Goal: Navigation & Orientation: Find specific page/section

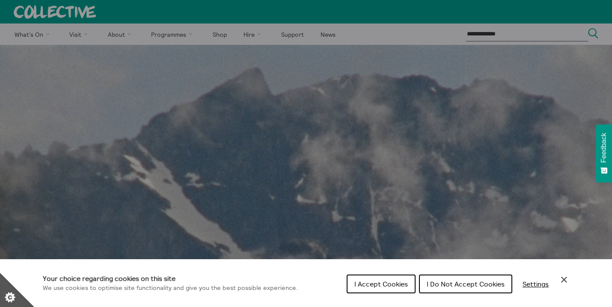
click at [381, 284] on span "I Accept Cookies" at bounding box center [380, 284] width 53 height 9
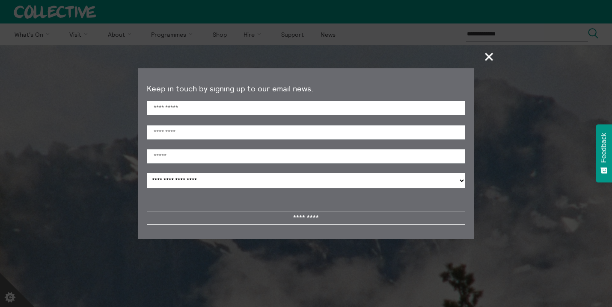
click at [81, 33] on section "**********" at bounding box center [306, 153] width 612 height 307
click at [488, 56] on span "+" at bounding box center [488, 56] width 25 height 25
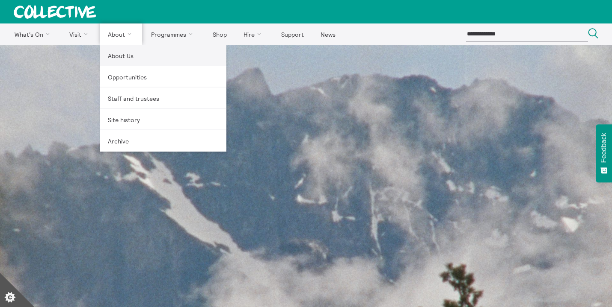
click at [118, 57] on link "About Us" at bounding box center [163, 55] width 126 height 21
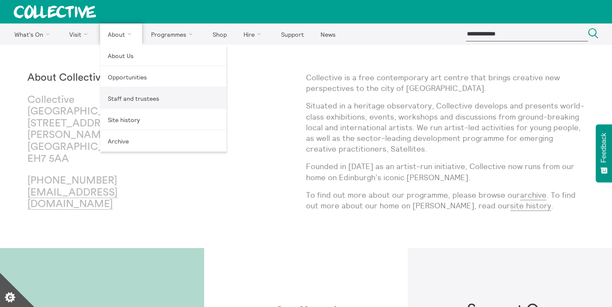
click at [124, 96] on link "Staff and trustees" at bounding box center [163, 98] width 126 height 21
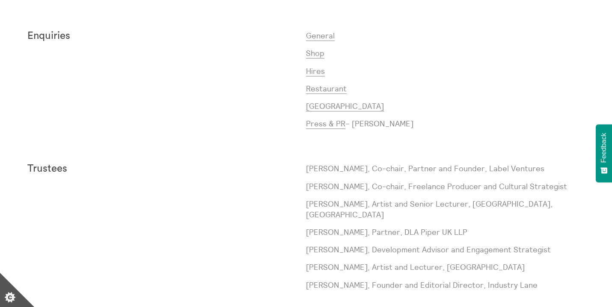
scroll to position [733, 0]
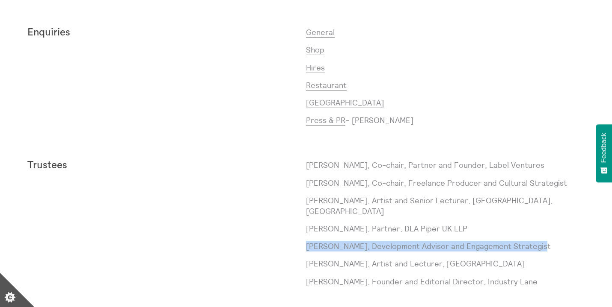
drag, startPoint x: 306, startPoint y: 247, endPoint x: 541, endPoint y: 246, distance: 235.2
click at [541, 246] on p "Megan Leckie, Development Advisor and Engagement Strategist" at bounding box center [445, 246] width 278 height 11
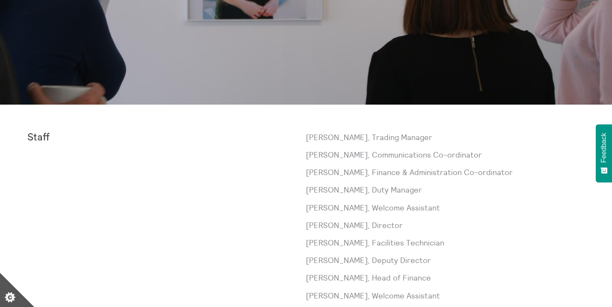
scroll to position [0, 0]
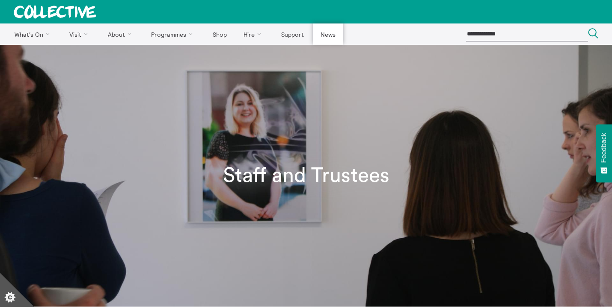
click at [327, 33] on link "News" at bounding box center [328, 34] width 30 height 21
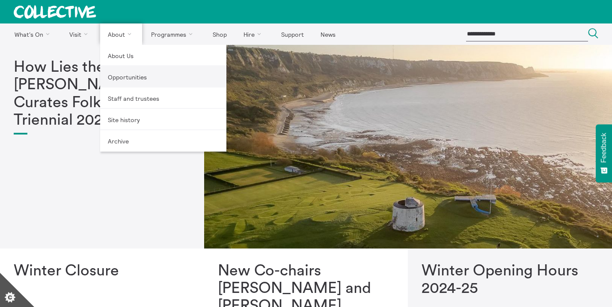
click at [123, 76] on link "Opportunities" at bounding box center [163, 76] width 126 height 21
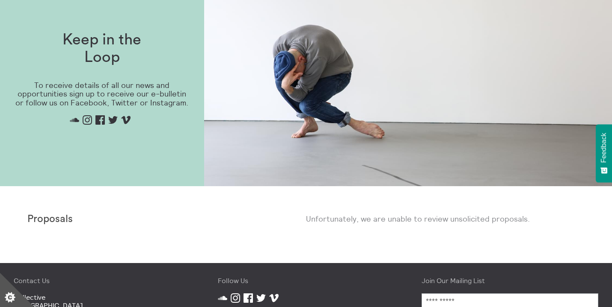
scroll to position [520, 0]
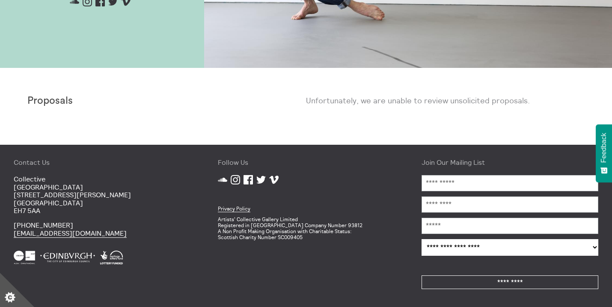
click at [49, 105] on strong "Proposals" at bounding box center [49, 101] width 45 height 10
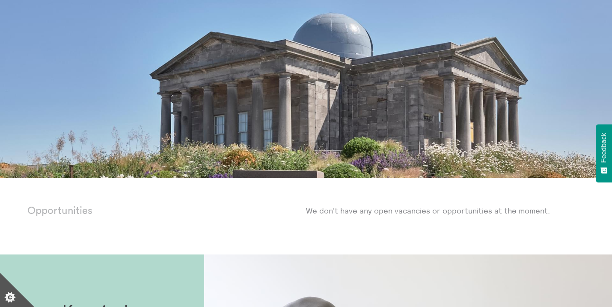
scroll to position [0, 0]
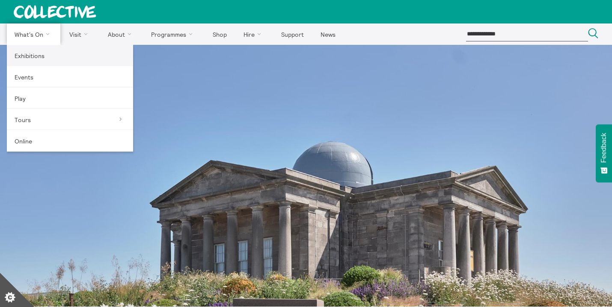
click at [24, 59] on link "Exhibitions" at bounding box center [70, 55] width 126 height 21
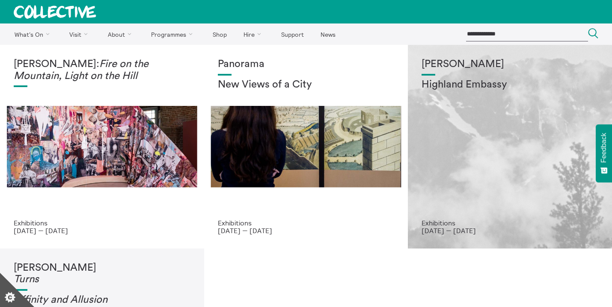
click at [474, 142] on div "Shen Xin Highland Embassy" at bounding box center [509, 139] width 177 height 161
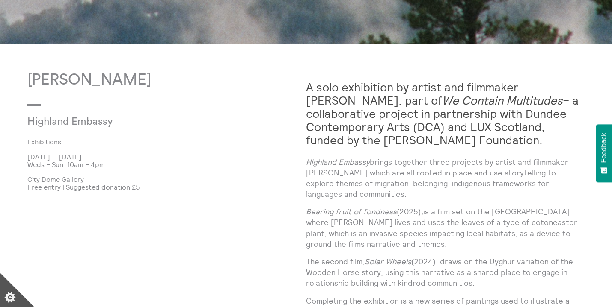
scroll to position [461, 0]
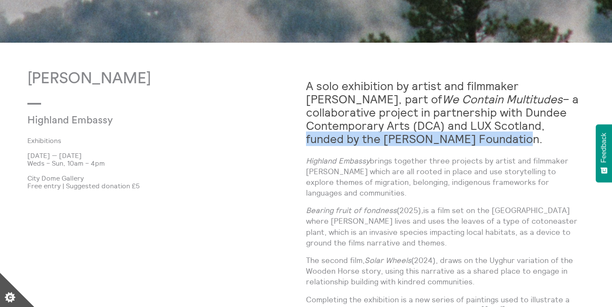
drag, startPoint x: 467, startPoint y: 126, endPoint x: 427, endPoint y: 140, distance: 41.8
click at [427, 140] on h2 "A solo exhibition by artist and filmmaker [PERSON_NAME], part of We Contain Mul…" at bounding box center [445, 113] width 278 height 66
